Goal: Find specific page/section: Find specific page/section

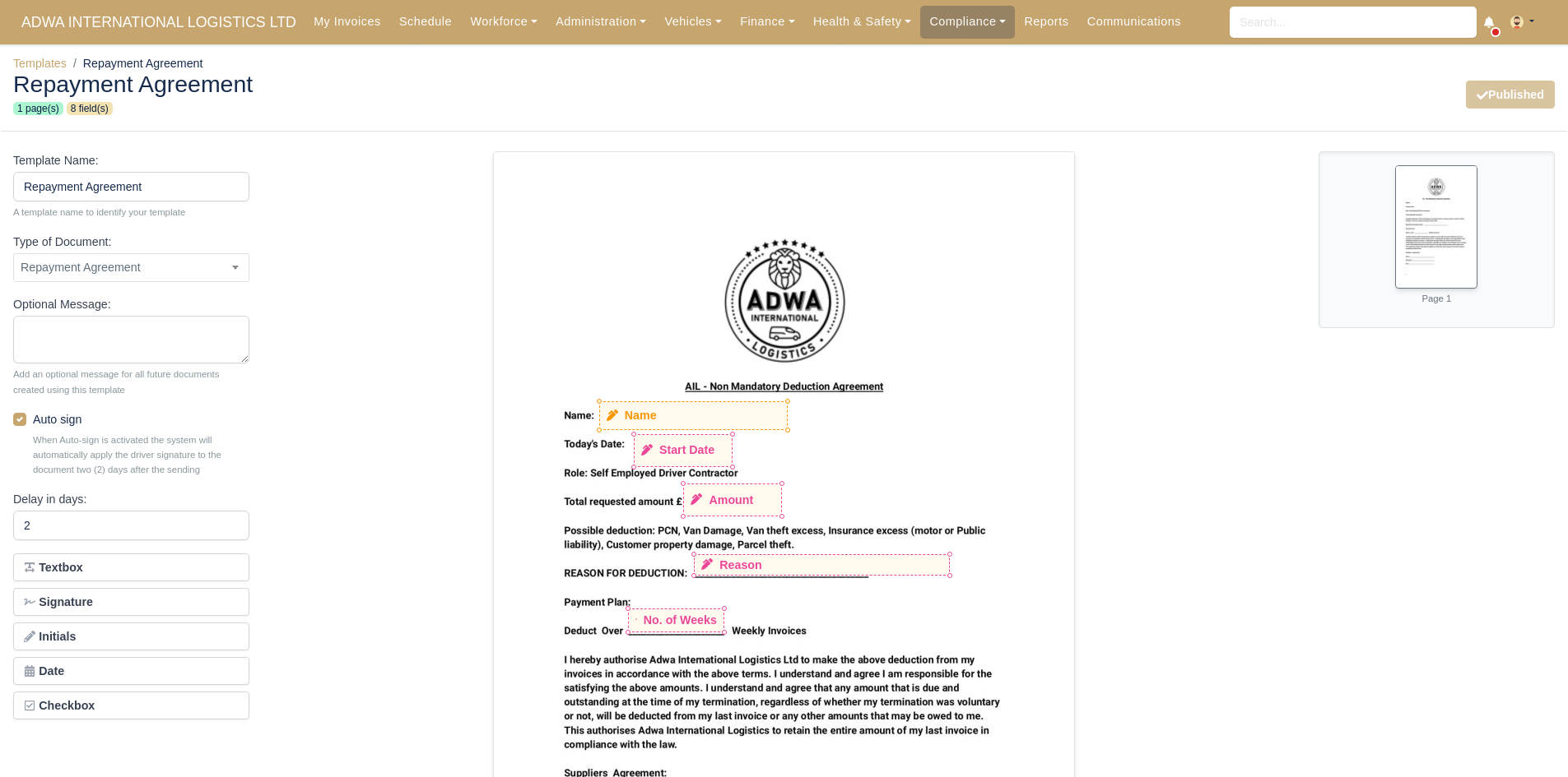
select select "repayment-agreement"
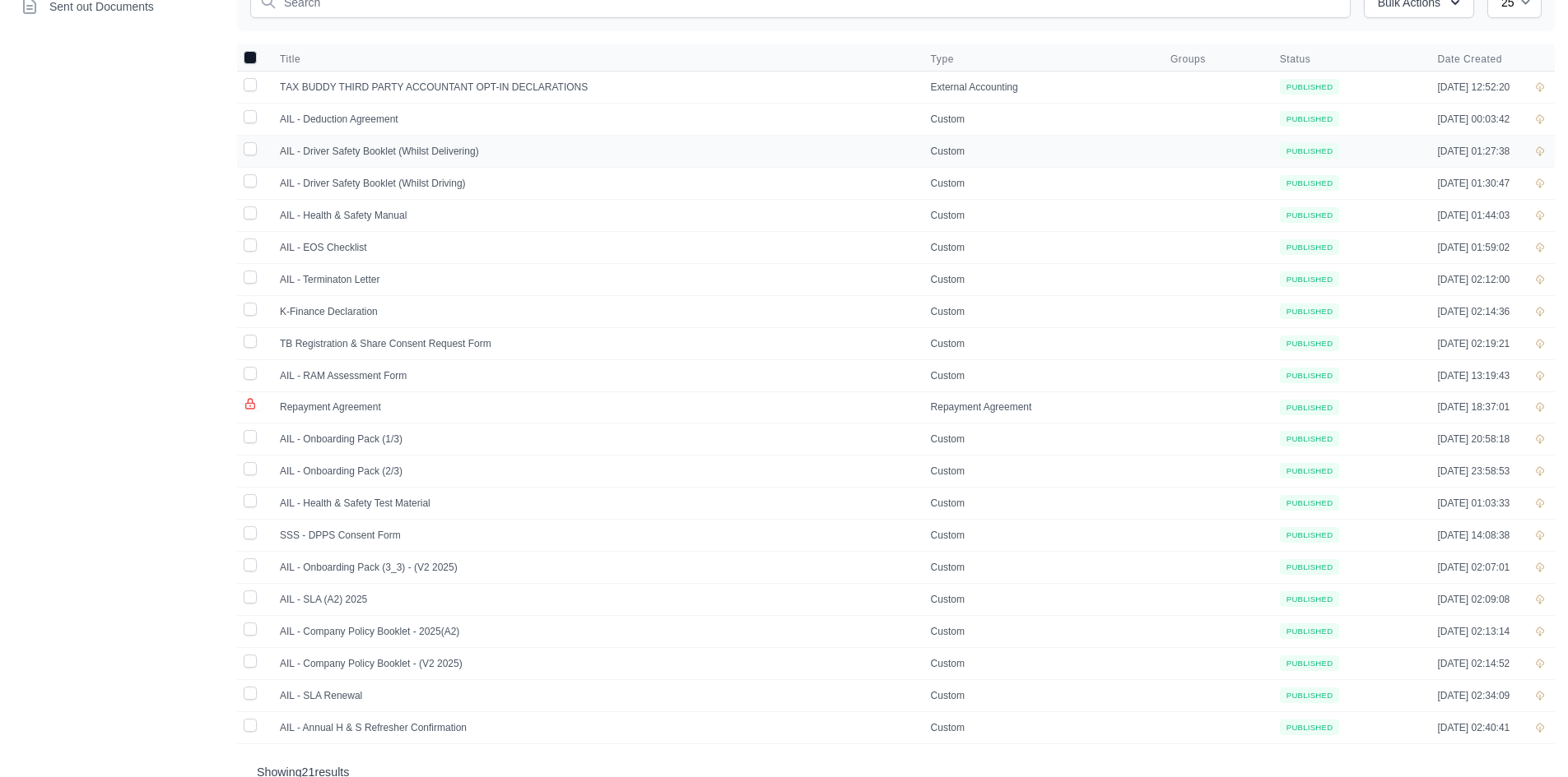
scroll to position [224, 0]
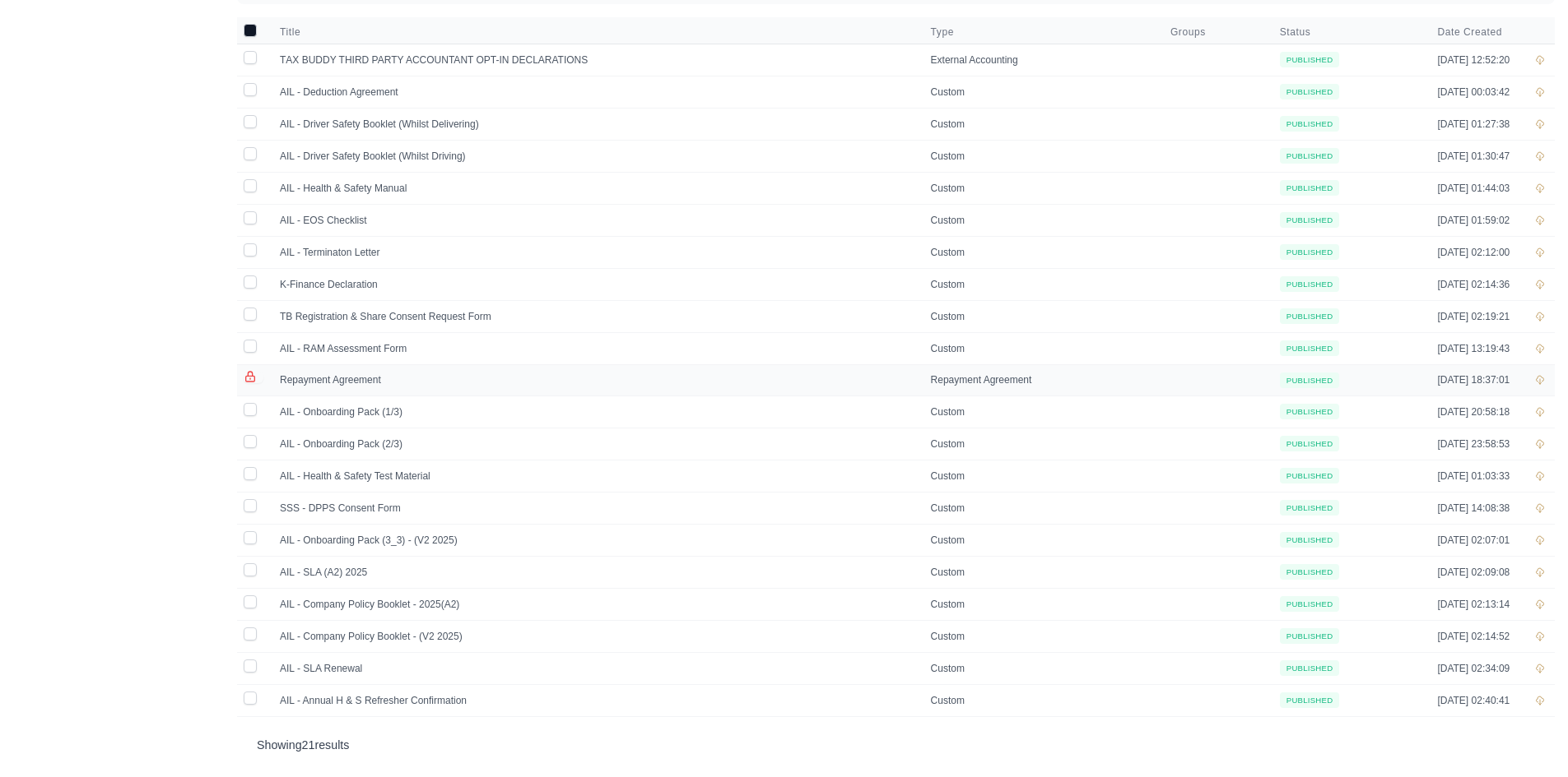
click at [368, 380] on td "Repayment Agreement" at bounding box center [595, 380] width 651 height 32
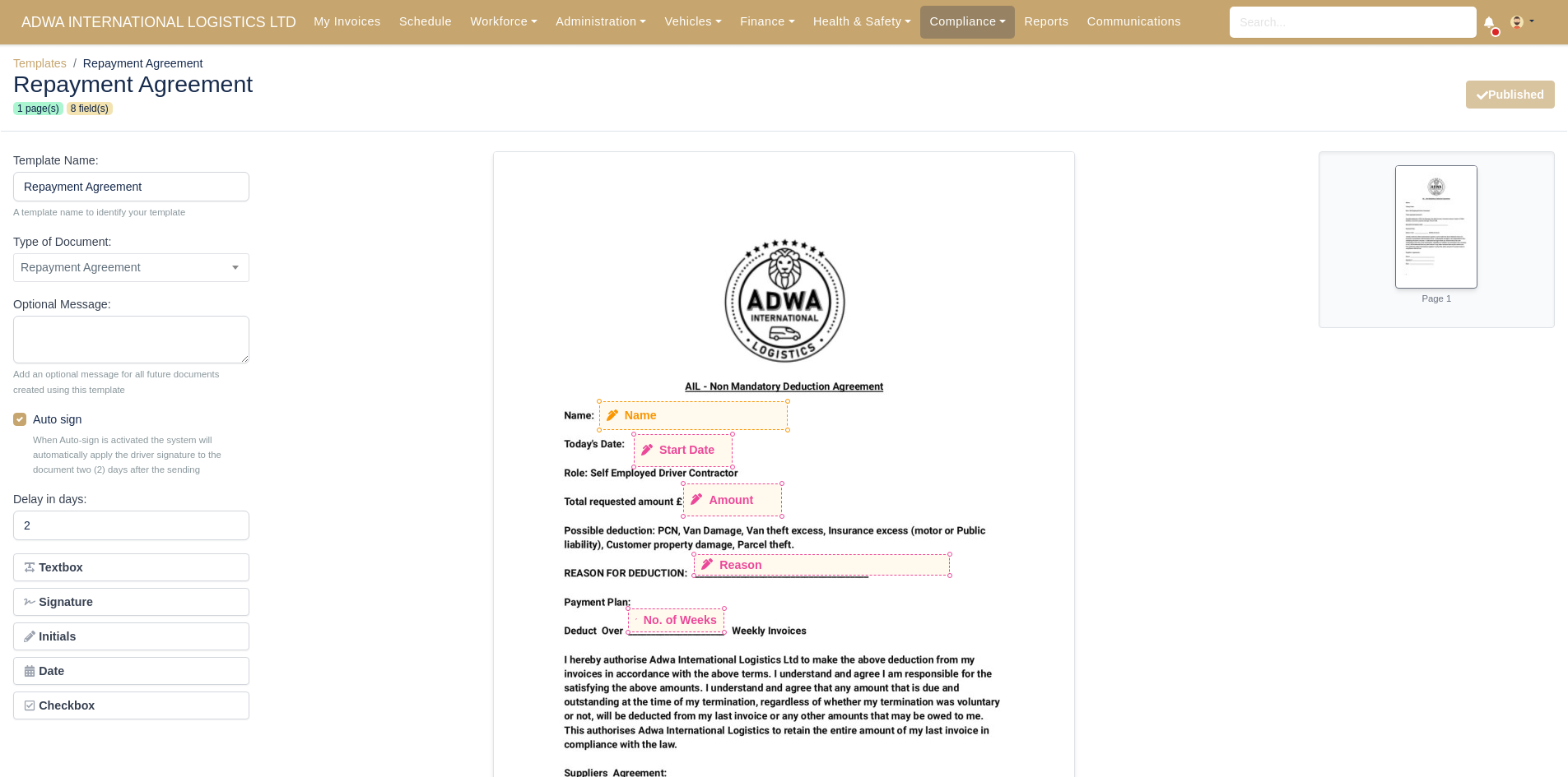
select select "repayment-agreement"
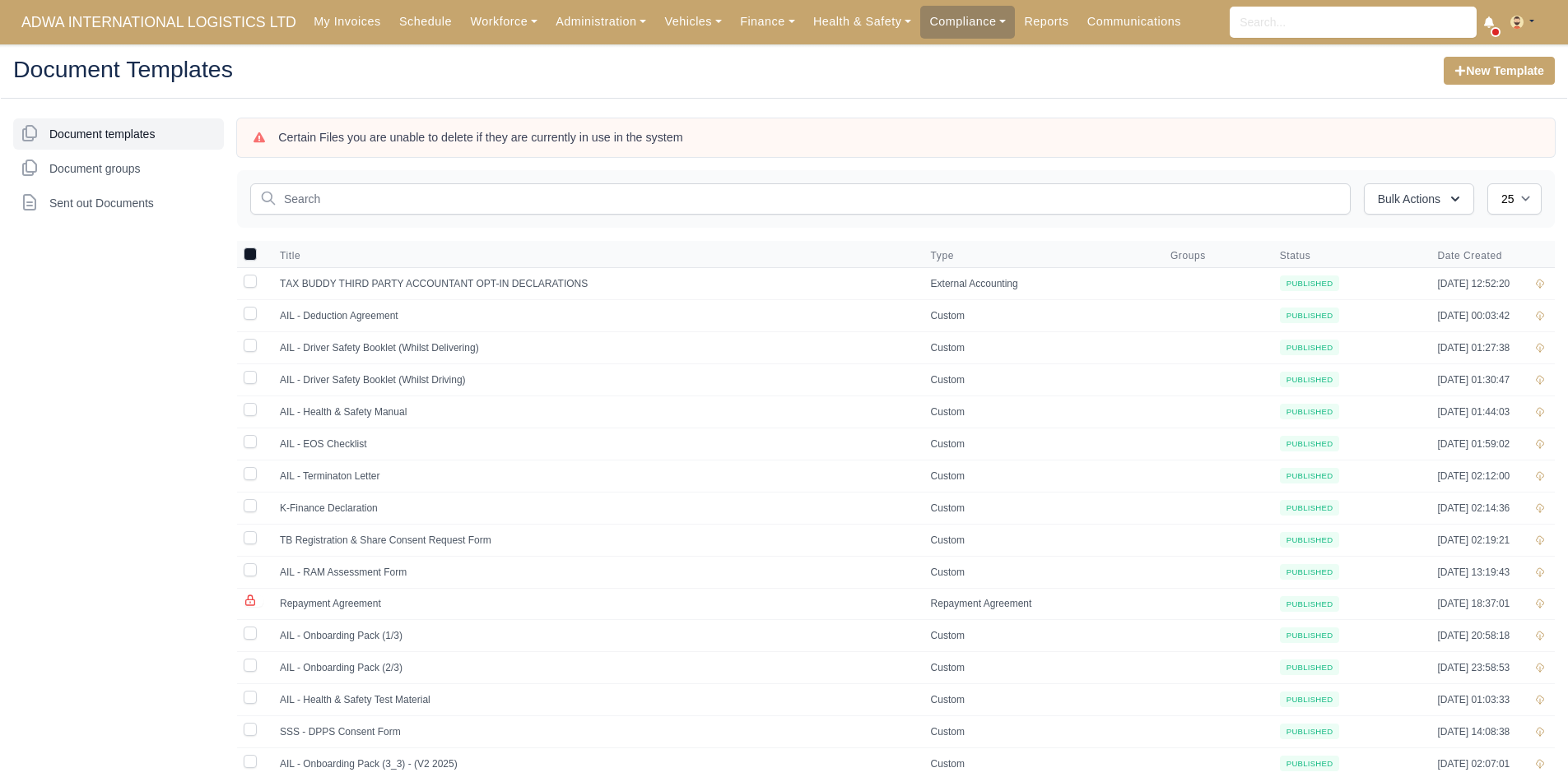
scroll to position [224, 0]
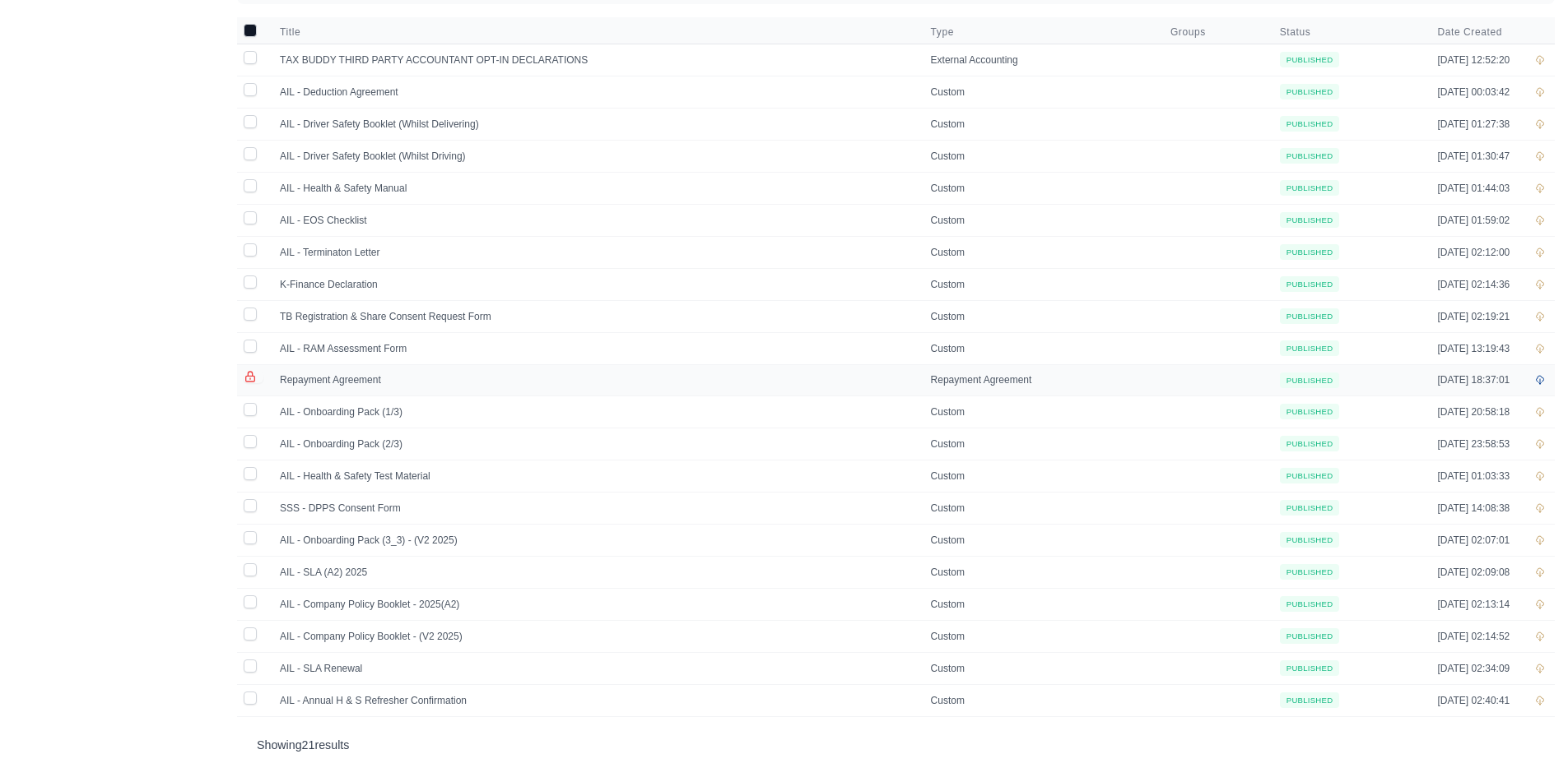
click at [1540, 375] on icon at bounding box center [1539, 380] width 10 height 10
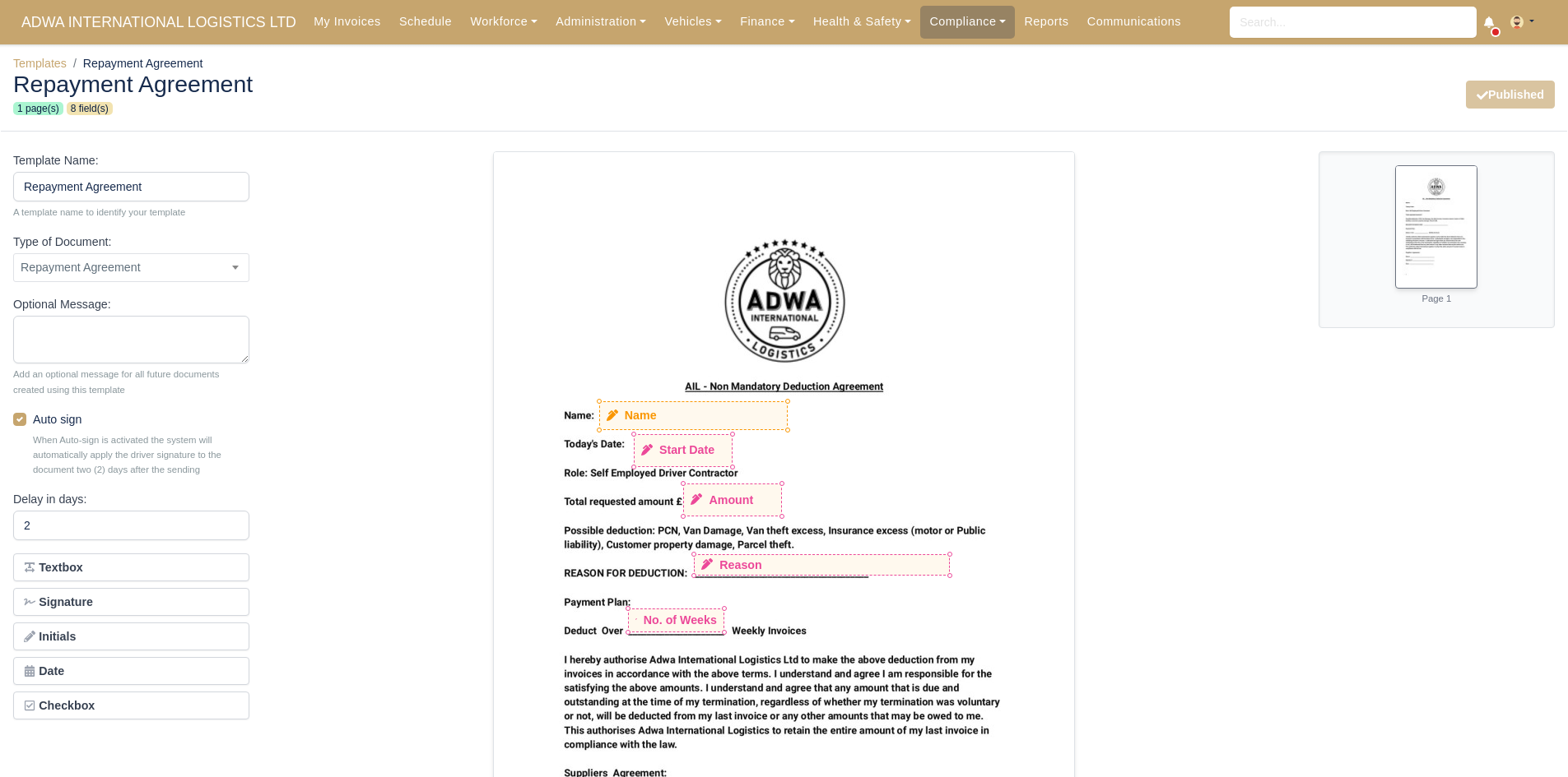
select select "repayment-agreement"
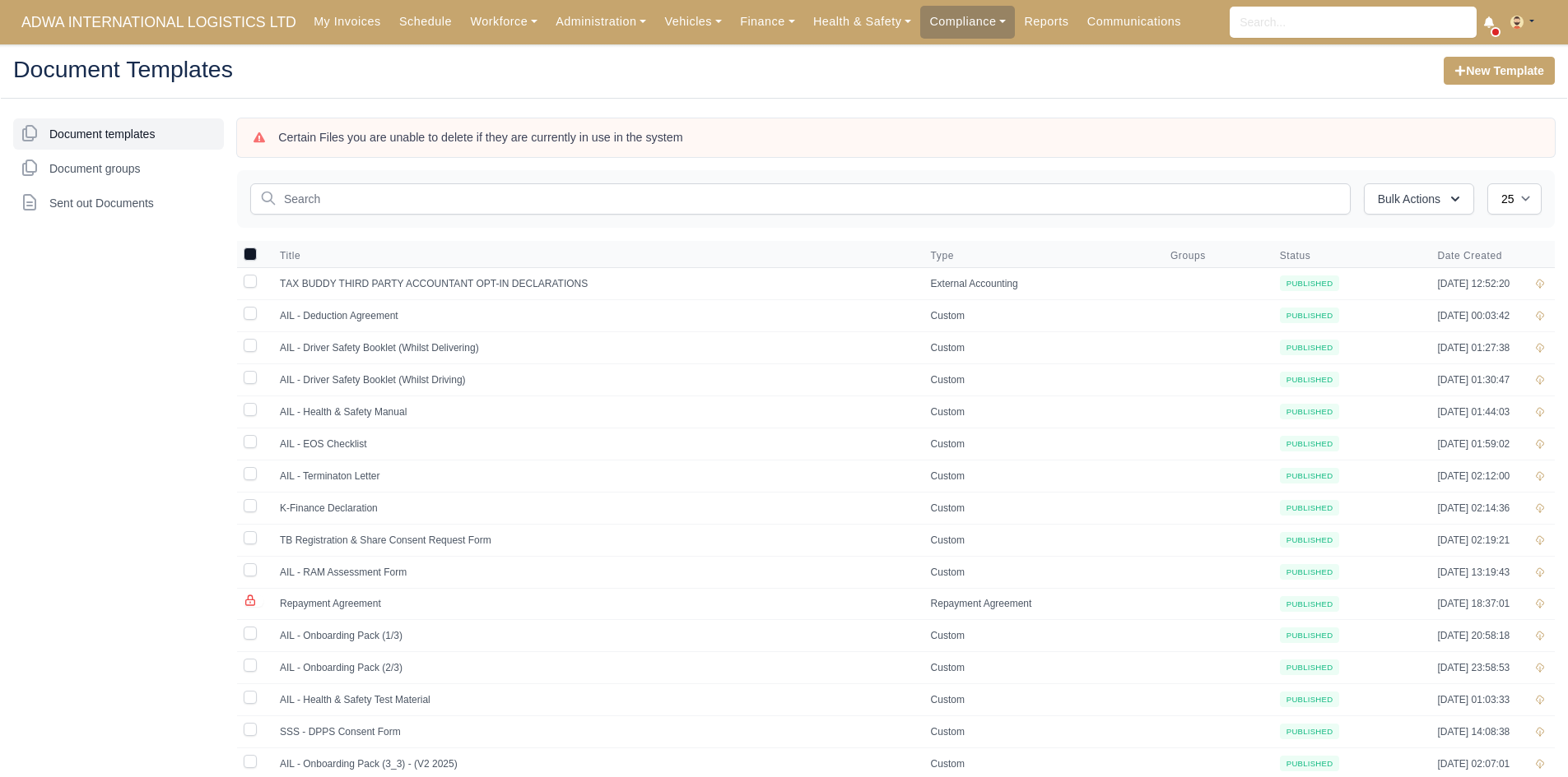
scroll to position [224, 0]
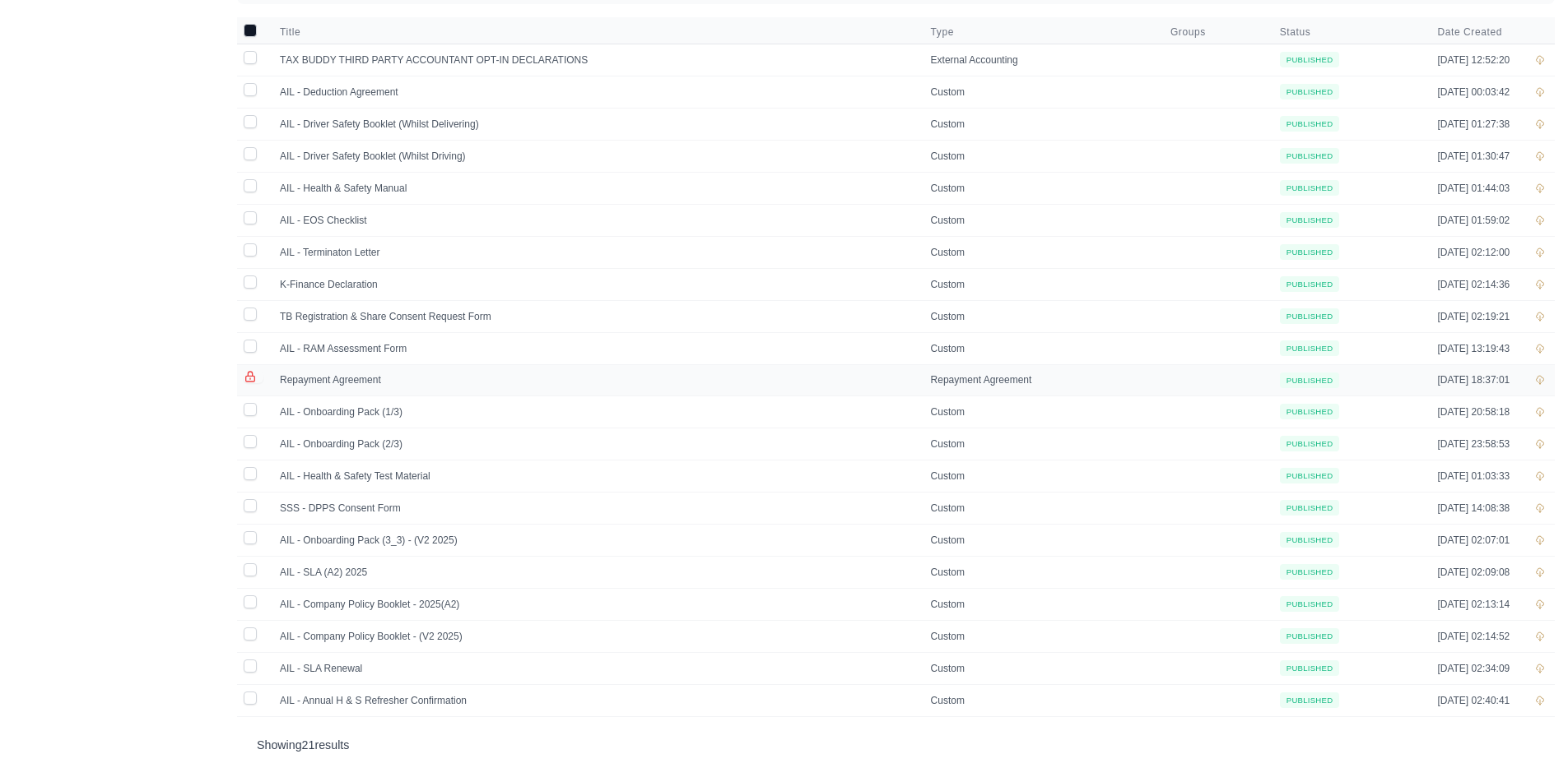
drag, startPoint x: 1536, startPoint y: 372, endPoint x: 1200, endPoint y: 366, distance: 336.1
click at [1200, 366] on td at bounding box center [1215, 380] width 109 height 32
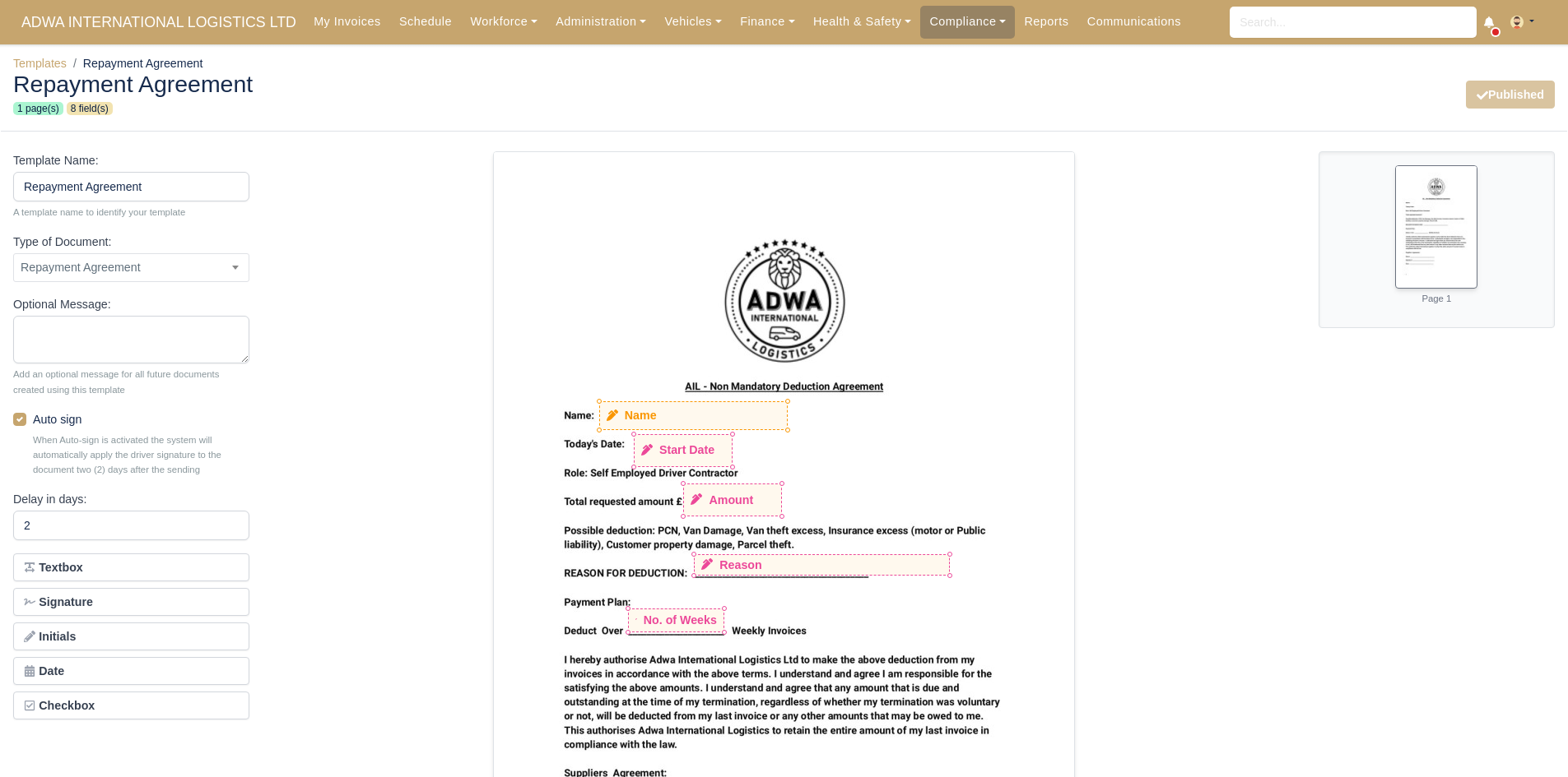
select select "repayment-agreement"
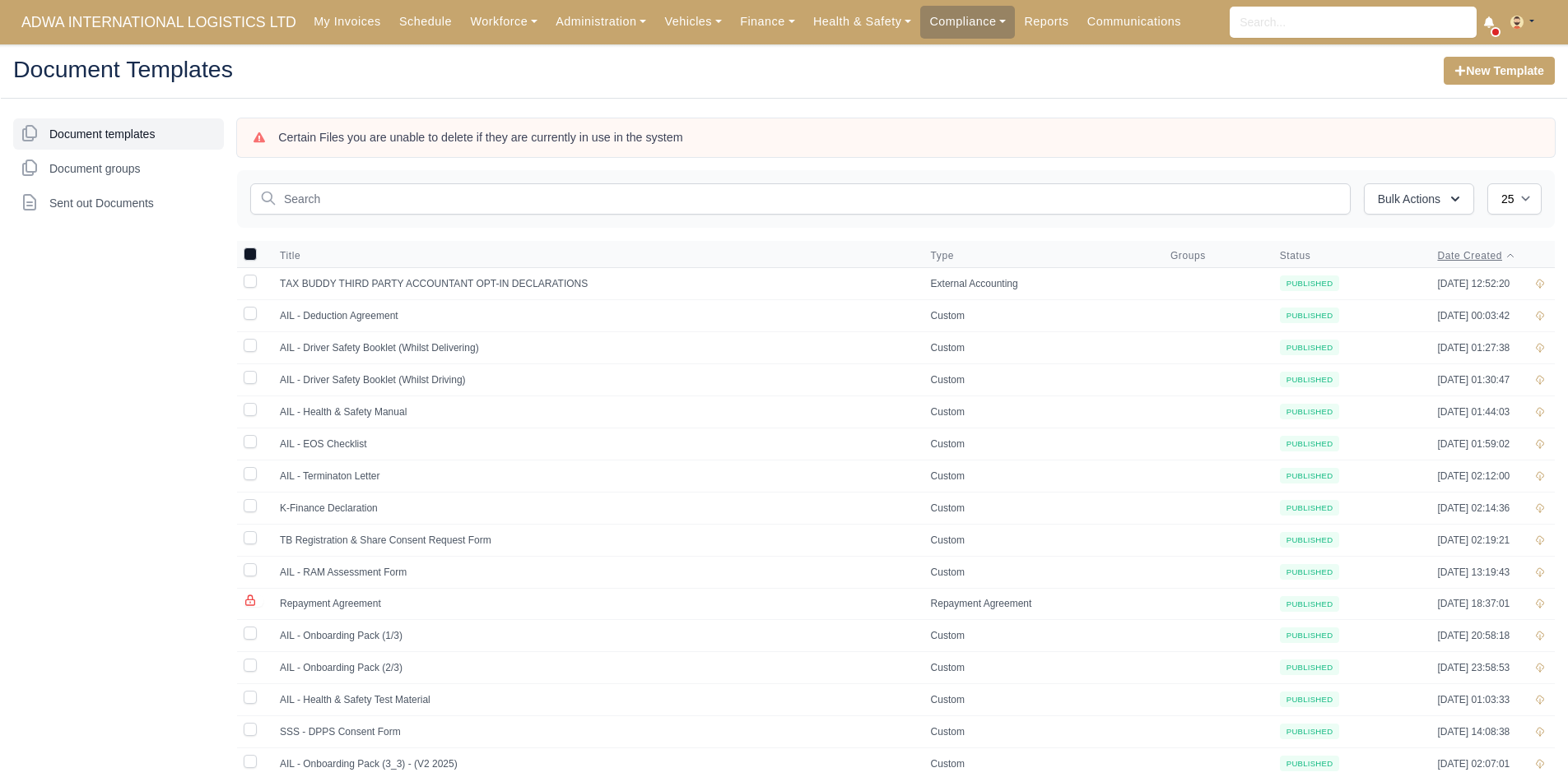
click at [1437, 259] on span "Date Created" at bounding box center [1469, 255] width 65 height 13
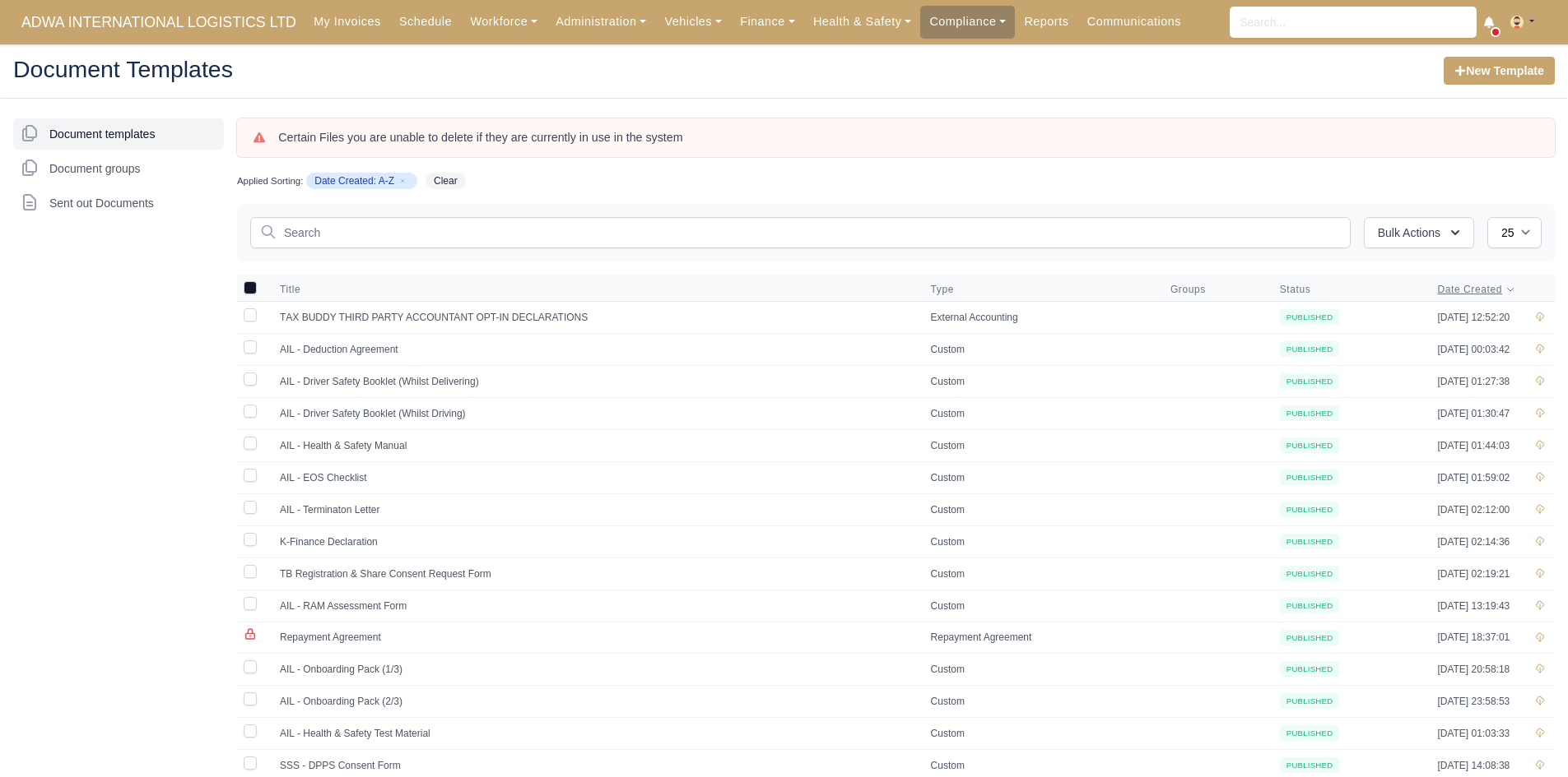
click at [1486, 287] on span "Date Created" at bounding box center [1469, 290] width 65 height 13
click at [370, 337] on td "AIL - SLA Renewal" at bounding box center [595, 349] width 651 height 33
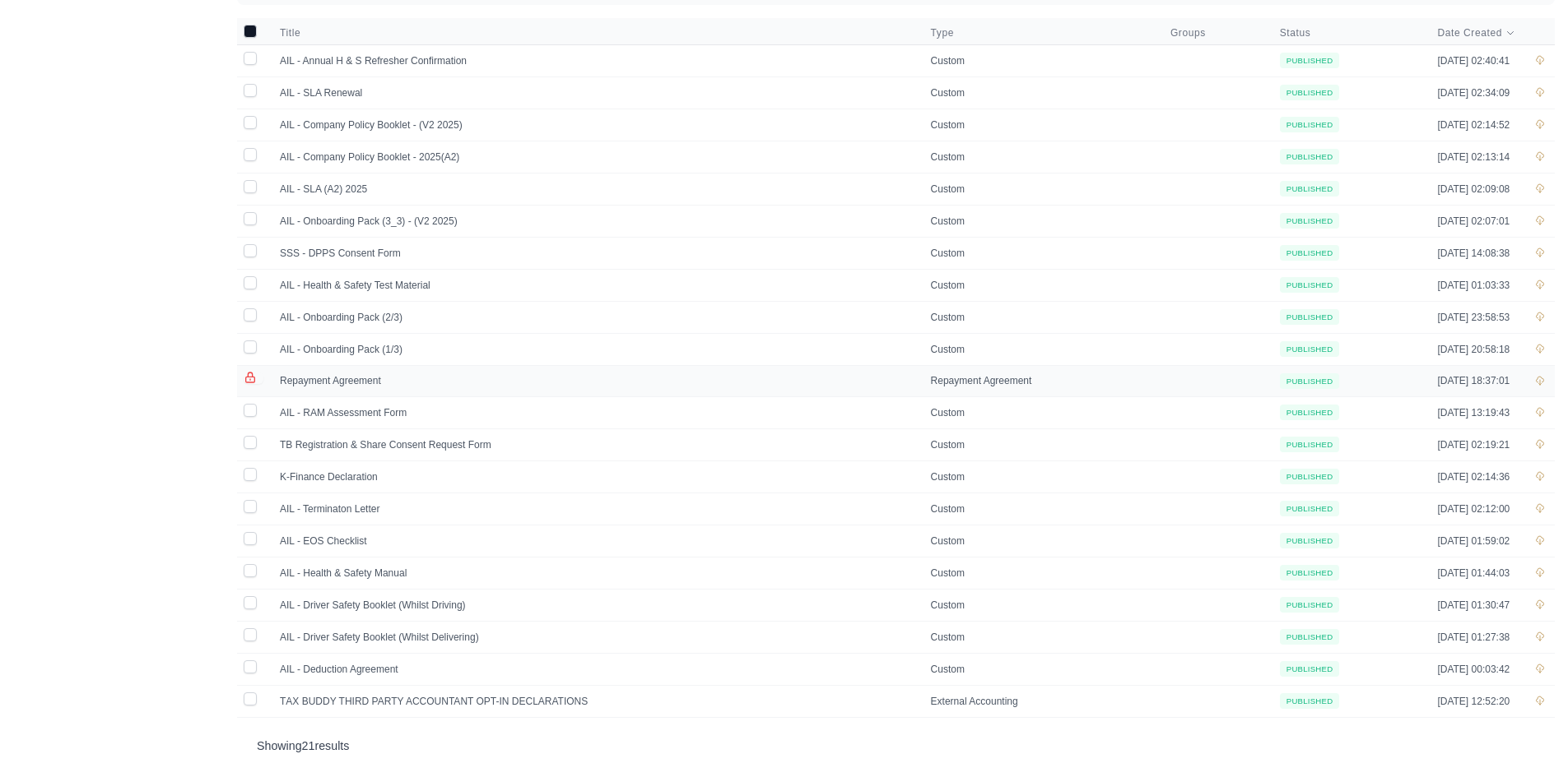
click at [290, 372] on td "Repayment Agreement" at bounding box center [595, 381] width 651 height 32
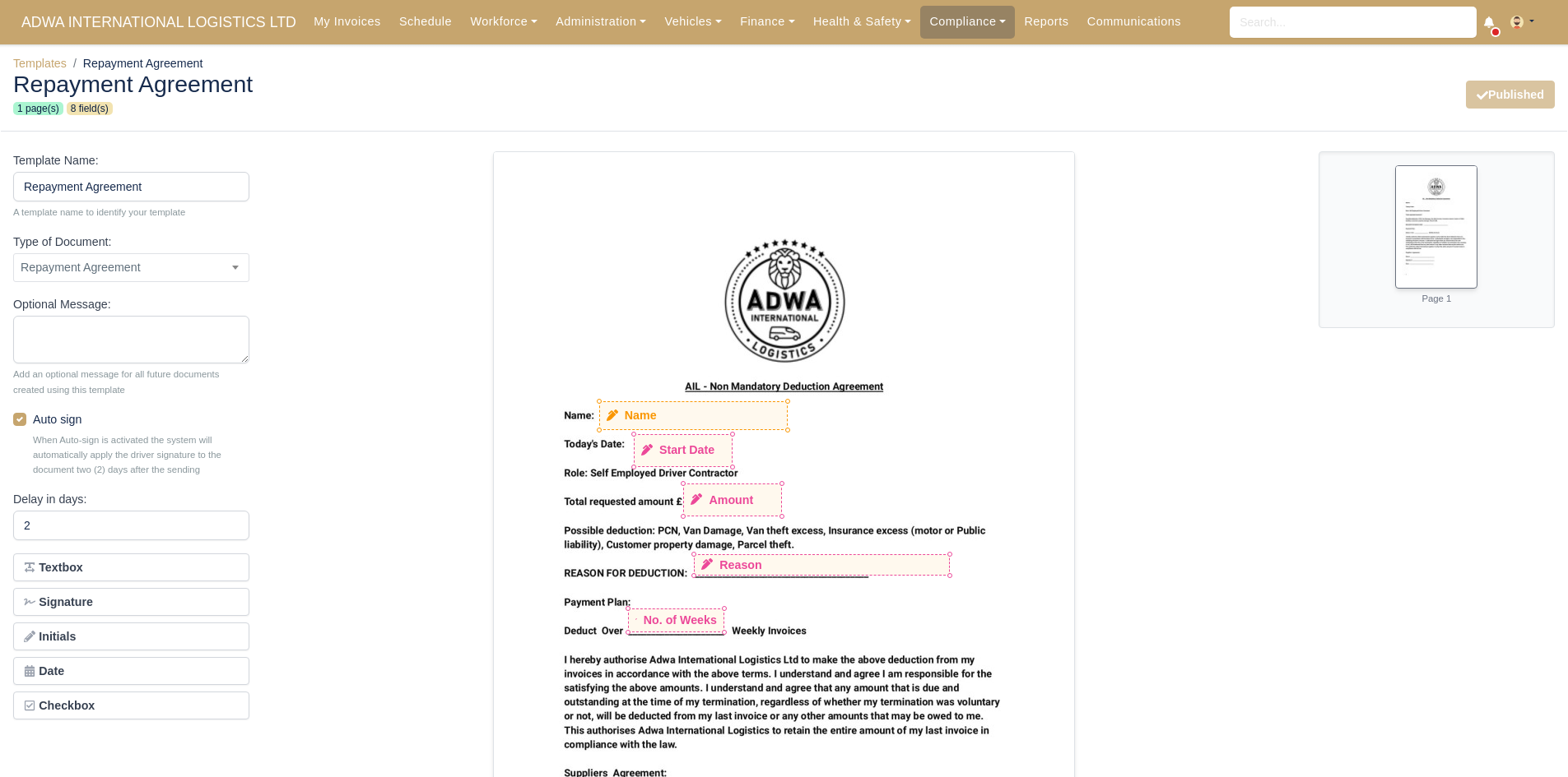
select select "repayment-agreement"
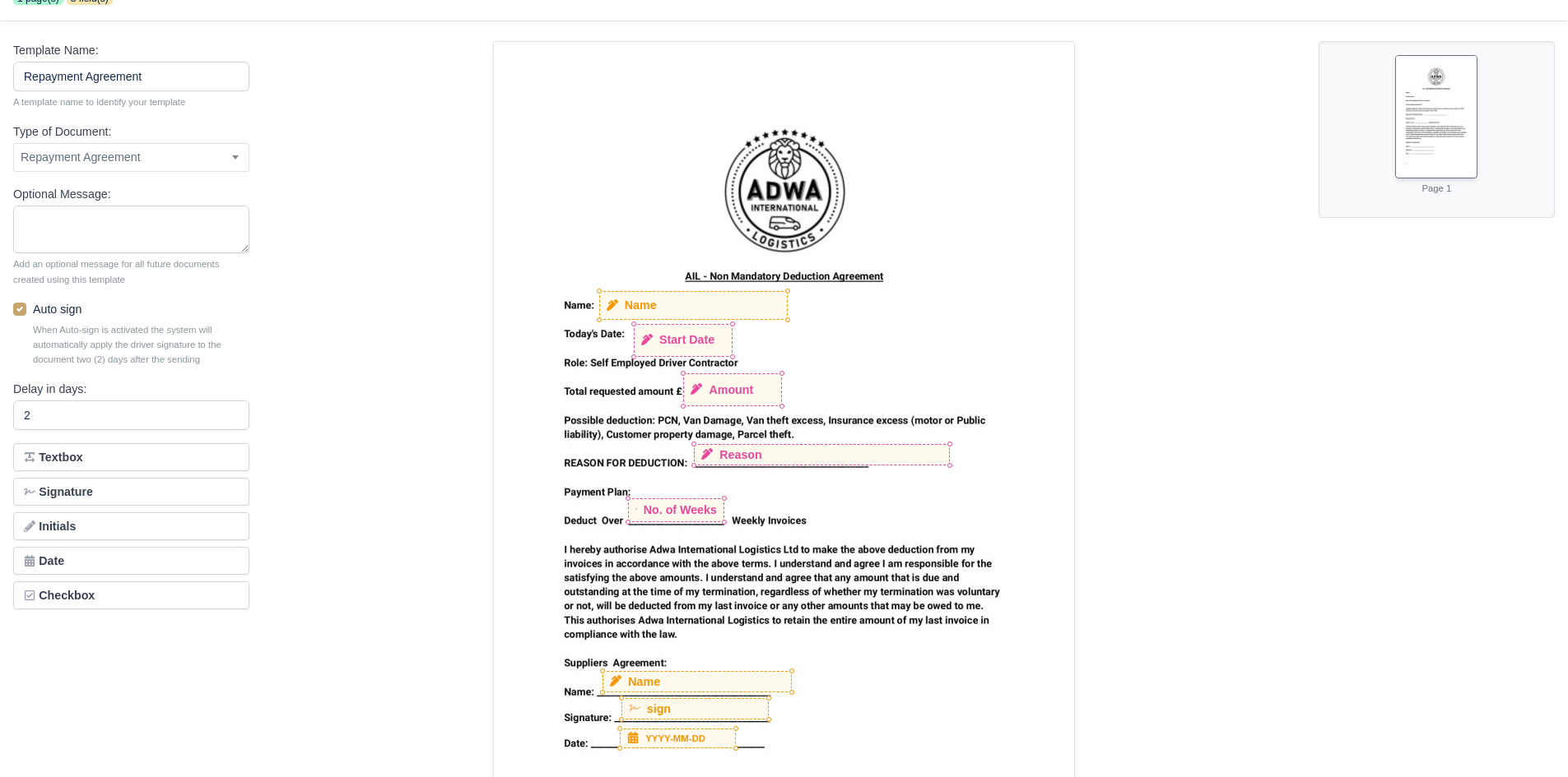
scroll to position [216, 0]
